Goal: Task Accomplishment & Management: Use online tool/utility

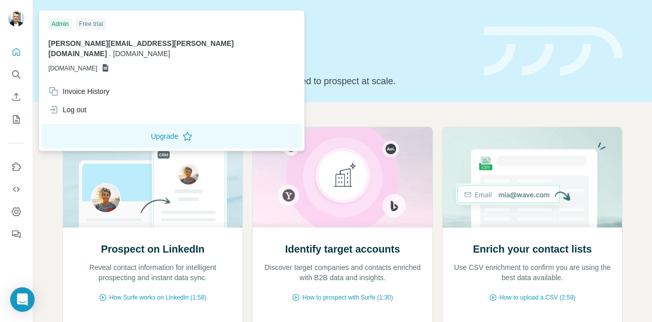
click at [9, 22] on img at bounding box center [16, 18] width 16 height 16
click at [13, 49] on icon "Quick start" at bounding box center [16, 52] width 10 height 10
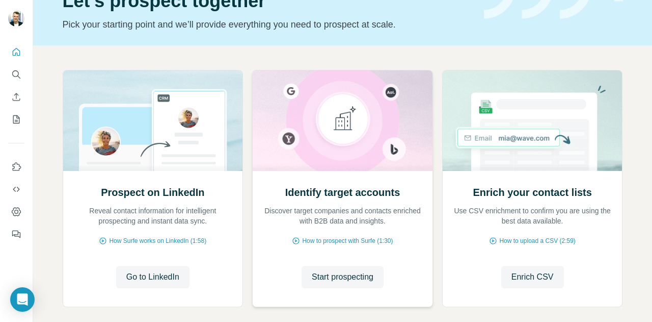
scroll to position [102, 0]
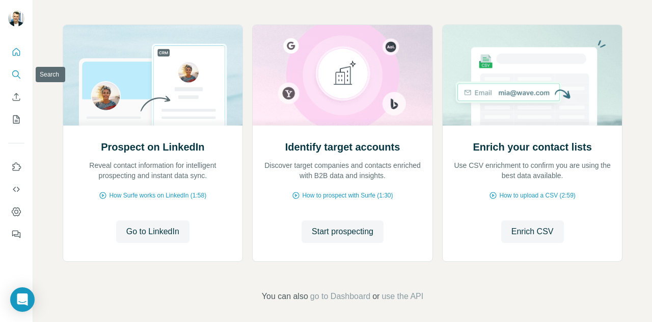
click at [12, 78] on icon "Search" at bounding box center [16, 74] width 10 height 10
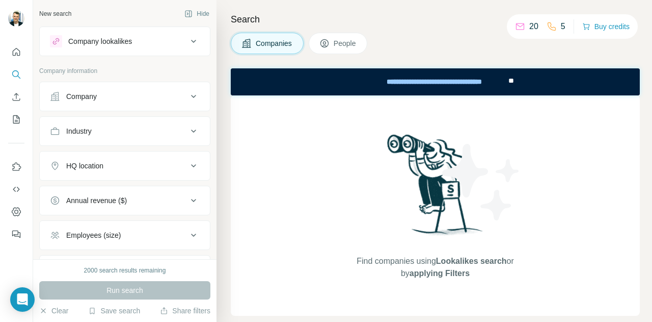
click at [158, 98] on div "Company" at bounding box center [119, 96] width 138 height 10
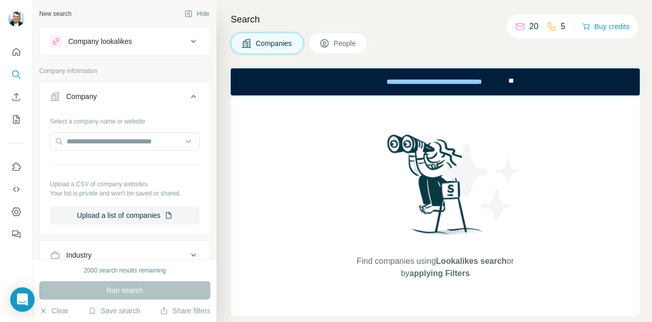
click at [160, 96] on div "Company" at bounding box center [119, 96] width 138 height 10
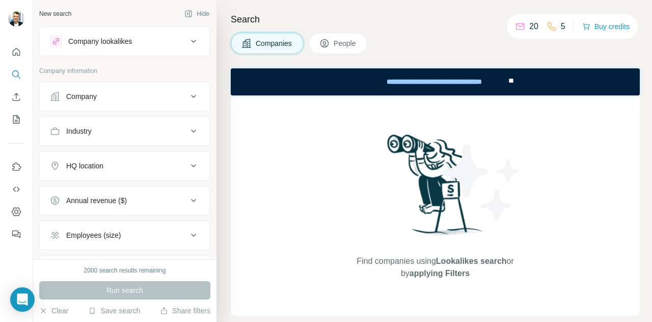
click at [156, 129] on div "Industry" at bounding box center [119, 131] width 138 height 10
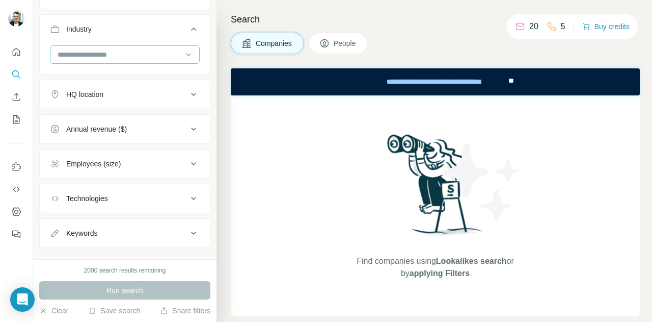
scroll to position [116, 0]
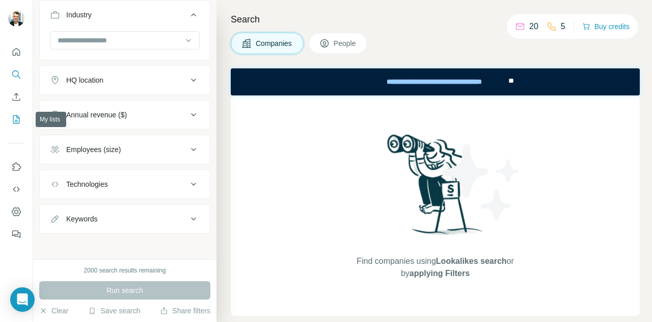
click at [13, 123] on icon "My lists" at bounding box center [16, 119] width 7 height 8
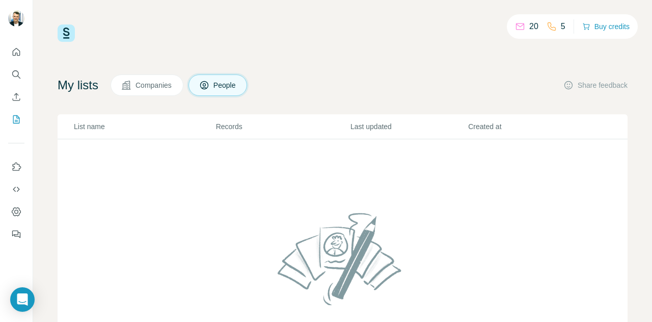
click at [140, 84] on span "Companies" at bounding box center [154, 85] width 37 height 10
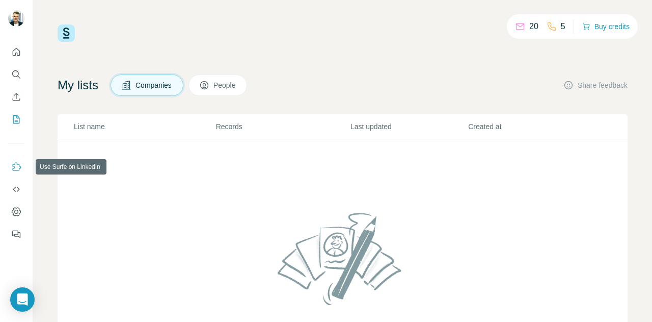
click at [14, 163] on icon "Use Surfe on LinkedIn" at bounding box center [16, 167] width 10 height 10
click at [14, 209] on icon "Dashboard" at bounding box center [16, 211] width 10 height 10
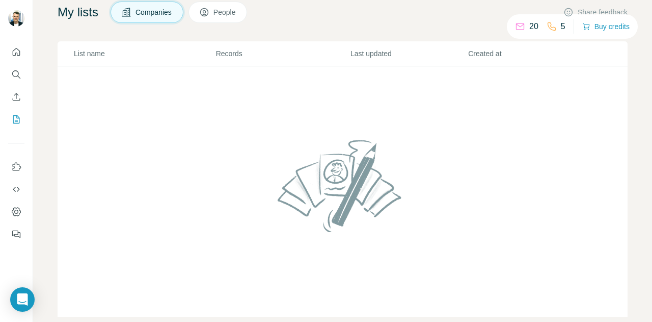
scroll to position [92, 0]
